Goal: Information Seeking & Learning: Learn about a topic

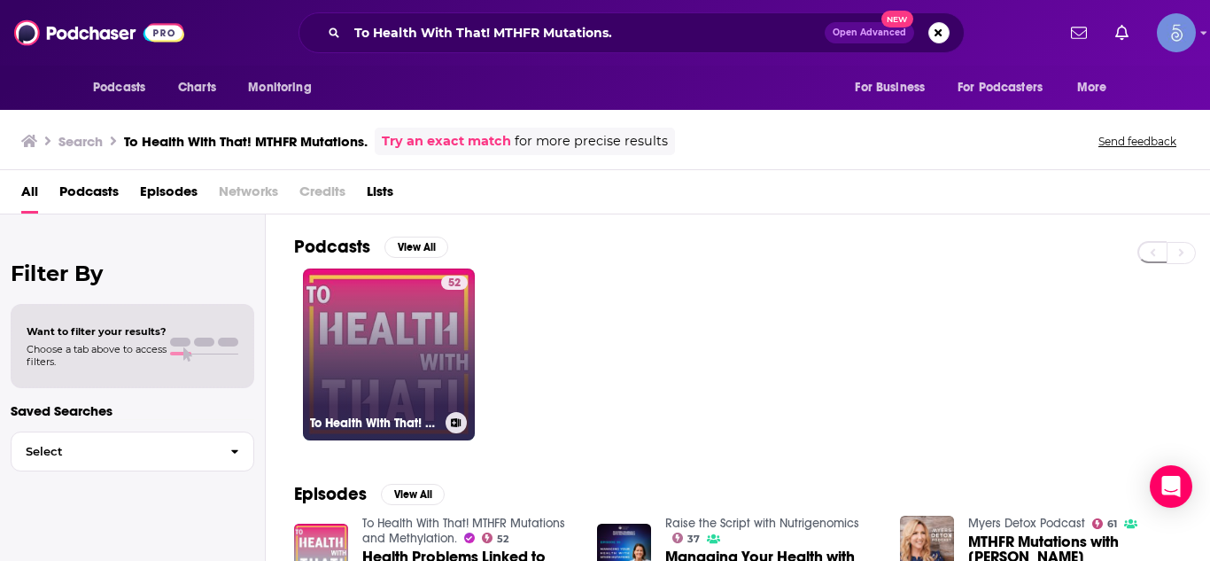
click at [392, 320] on link "52 To Health With That! MTHFR Mutations and Methylation." at bounding box center [389, 354] width 172 height 172
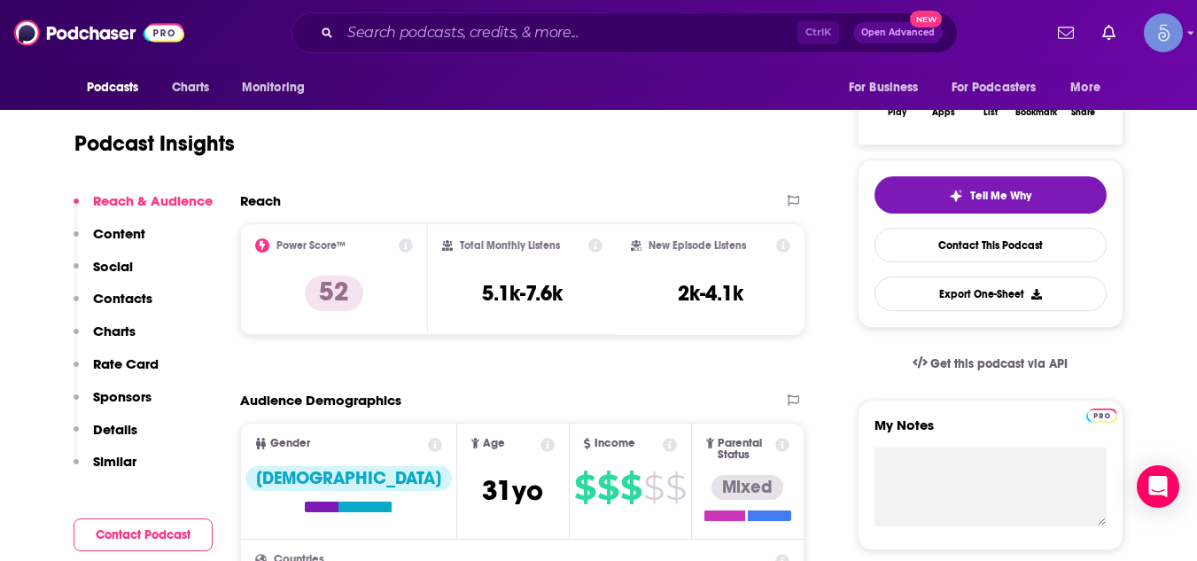
scroll to position [313, 0]
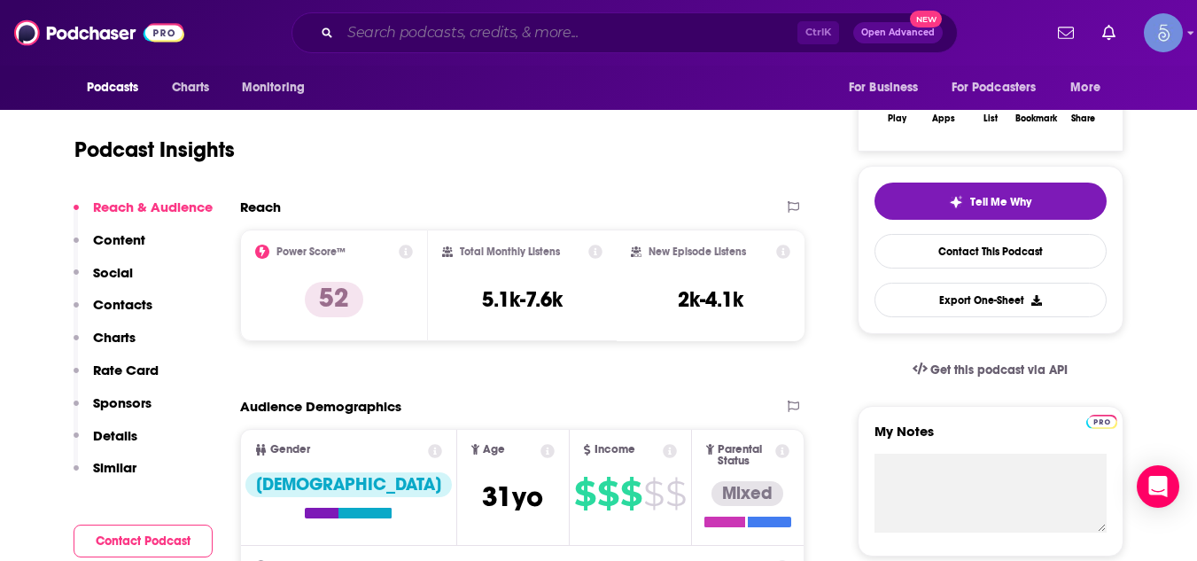
click at [485, 37] on input "Search podcasts, credits, & more..." at bounding box center [568, 33] width 457 height 28
paste input "HCI Leadership Revolution"
type input "HCI Leadership Revolution"
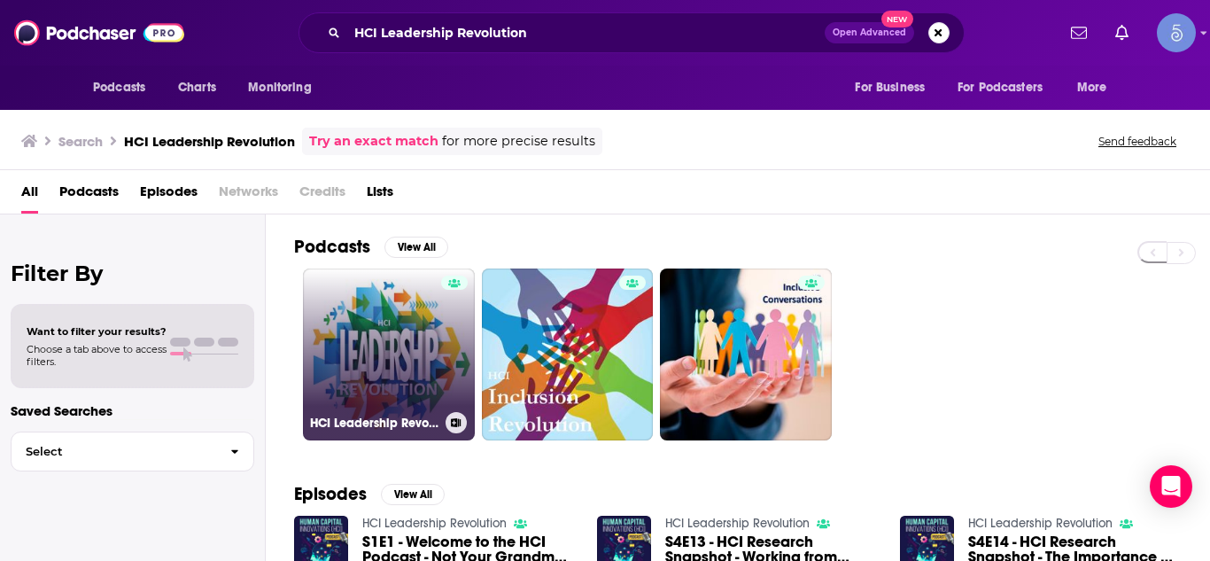
click at [415, 317] on link "HCI Leadership Revolution" at bounding box center [389, 354] width 172 height 172
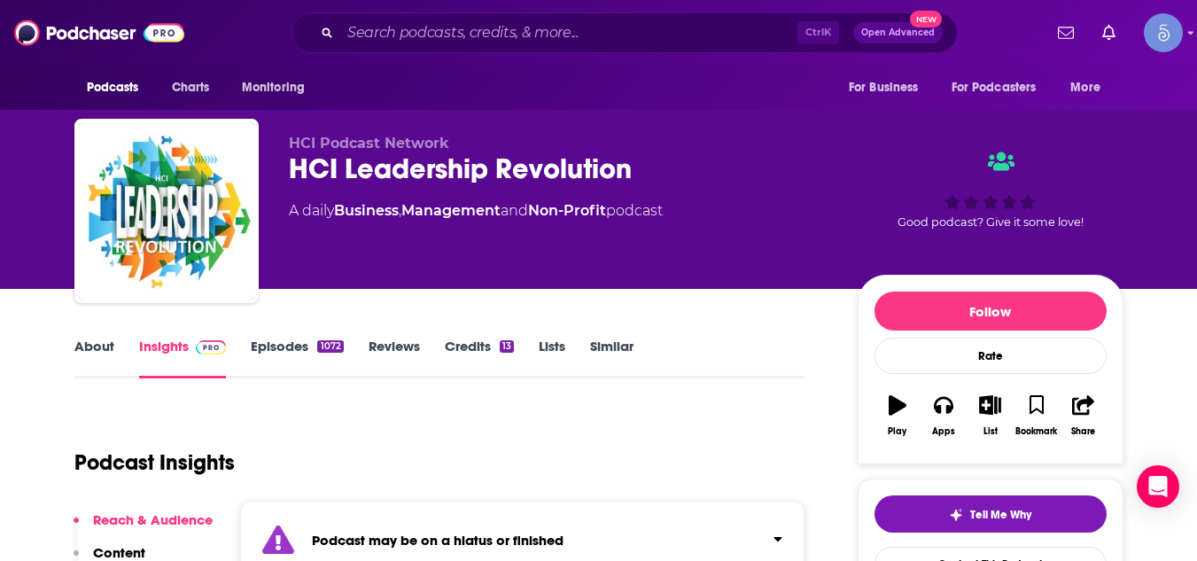
scroll to position [283, 0]
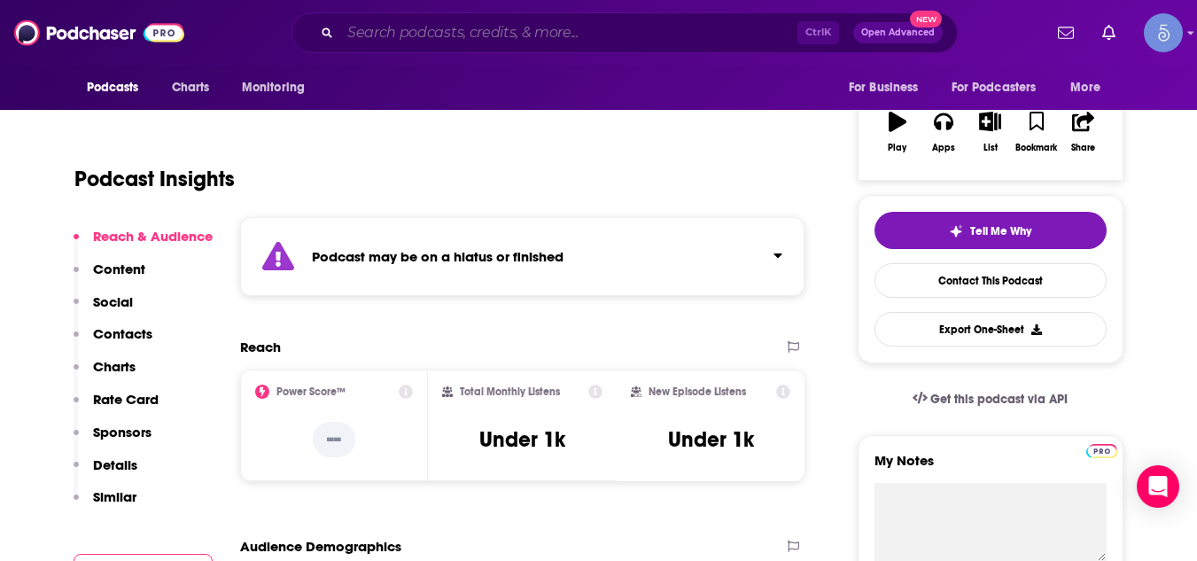
click at [538, 28] on input "Search podcasts, credits, & more..." at bounding box center [568, 33] width 457 height 28
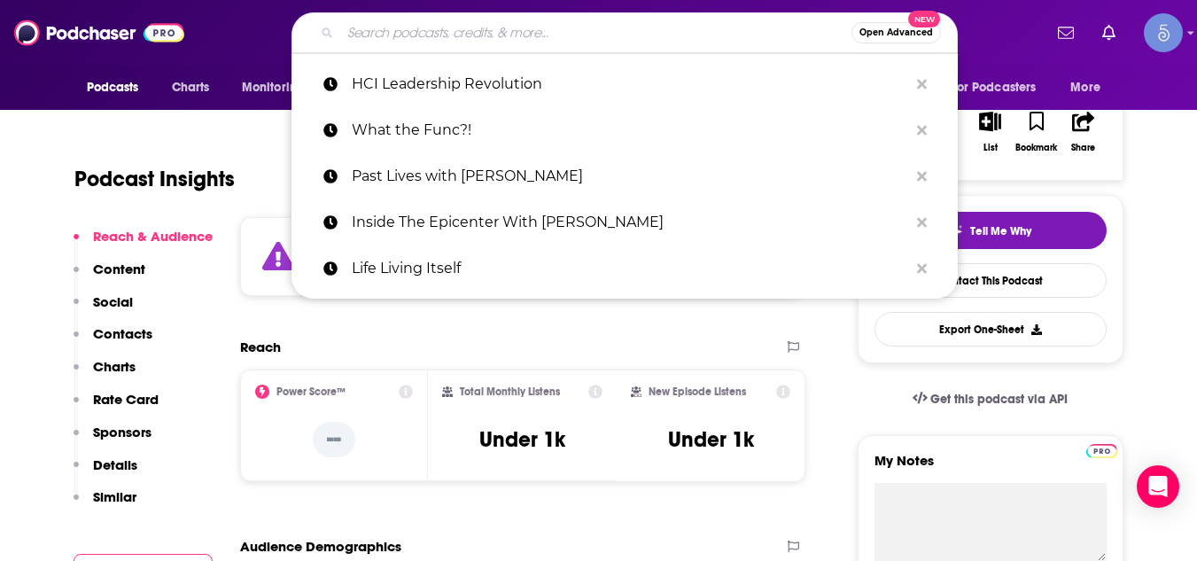
paste input "Human Capital Leadership"
type input "Human Capital Leadership"
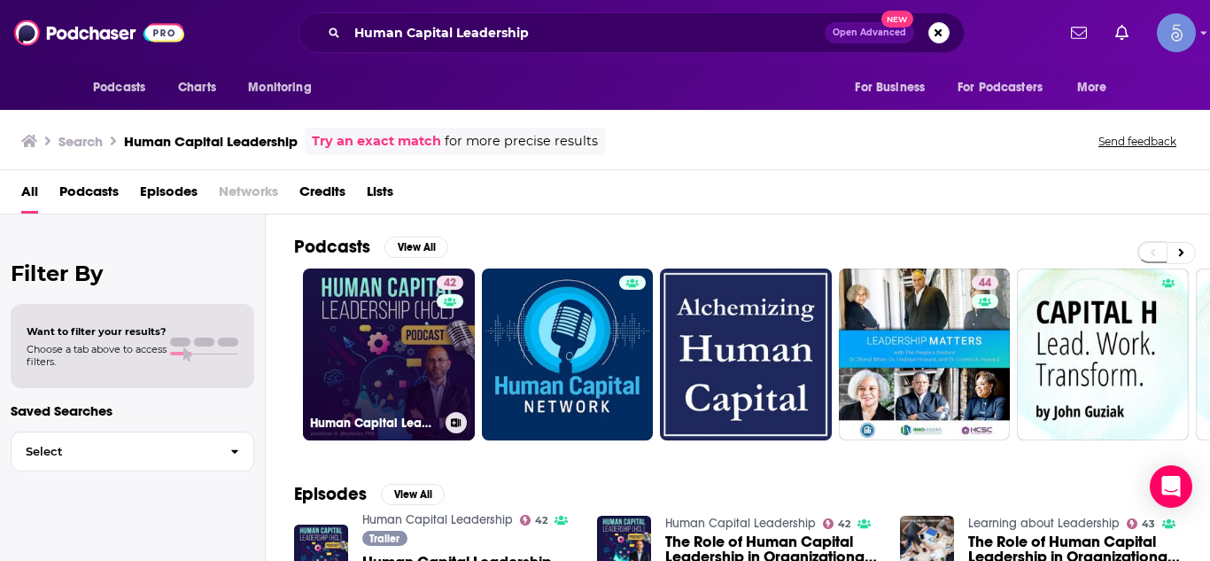
click at [367, 315] on link "42 Human Capital Leadership" at bounding box center [389, 354] width 172 height 172
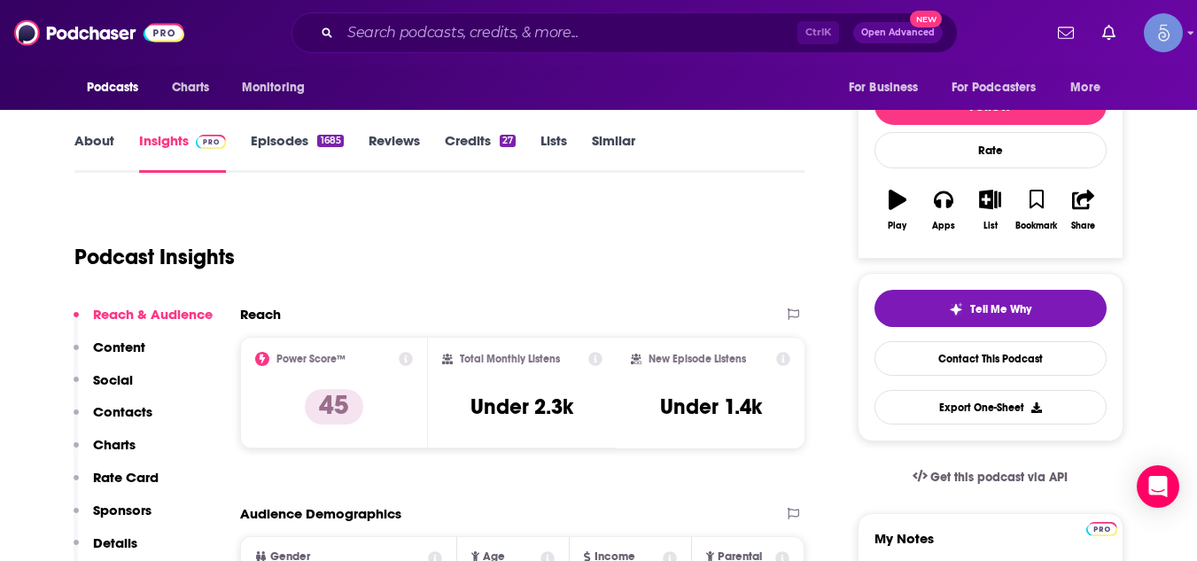
scroll to position [206, 0]
